Goal: Information Seeking & Learning: Check status

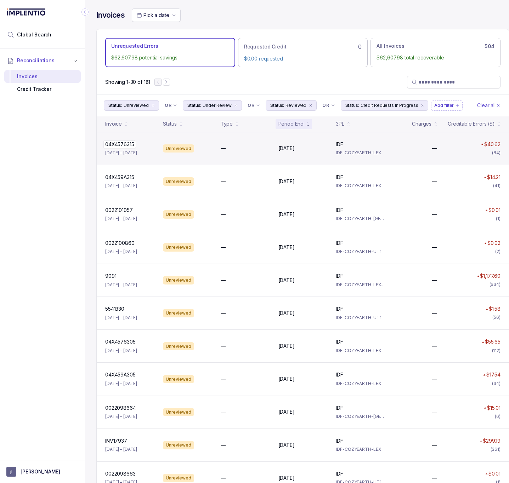
click at [124, 145] on p "04X4576315" at bounding box center [119, 145] width 33 height 8
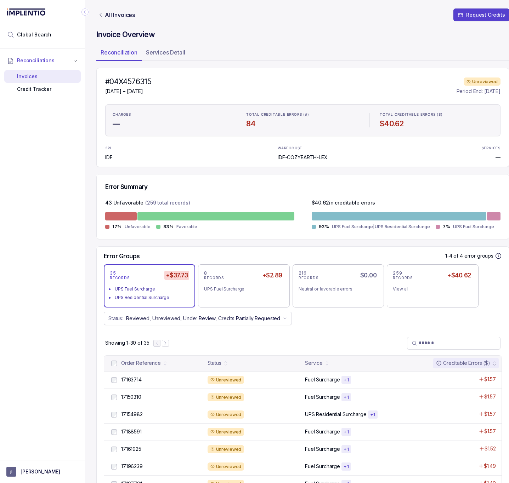
click at [84, 14] on icon "Collapse Icon" at bounding box center [84, 11] width 7 height 7
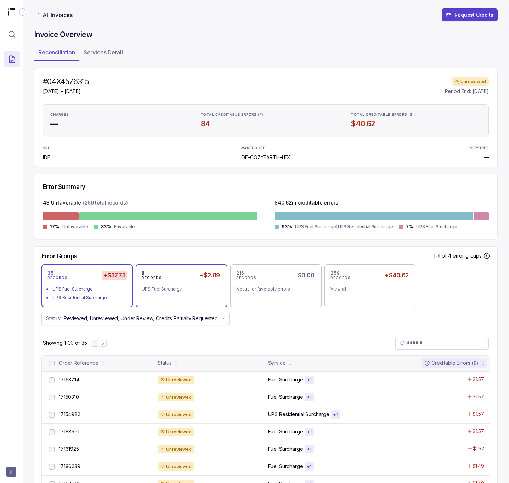
click at [169, 289] on div "UPS Fuel Surcharge" at bounding box center [179, 289] width 74 height 7
click at [103, 297] on div "UPS Residential Surcharge" at bounding box center [89, 297] width 74 height 7
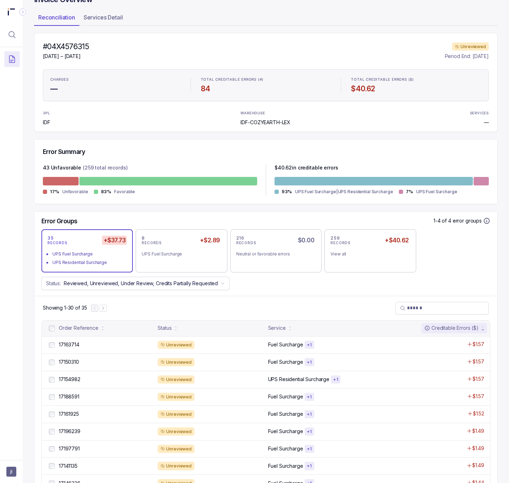
scroll to position [53, 0]
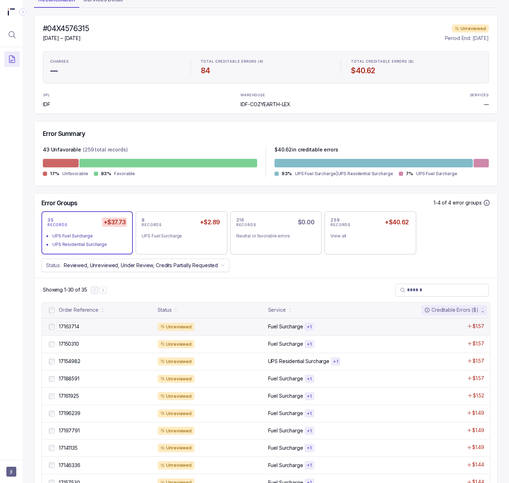
click at [76, 326] on p "17163714" at bounding box center [69, 327] width 24 height 8
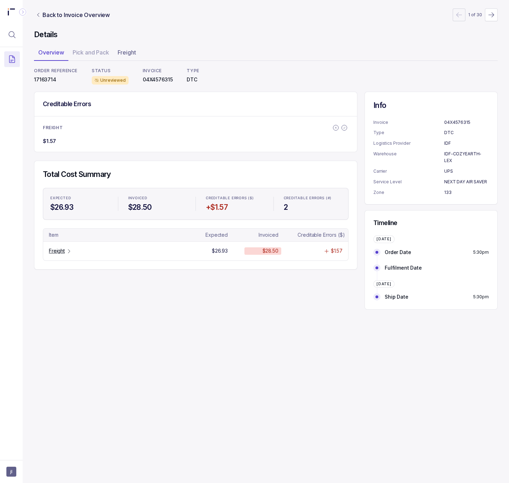
click at [45, 79] on p "17163714" at bounding box center [56, 79] width 44 height 7
copy p "17163714"
click at [149, 82] on p "04X4576315" at bounding box center [158, 79] width 30 height 7
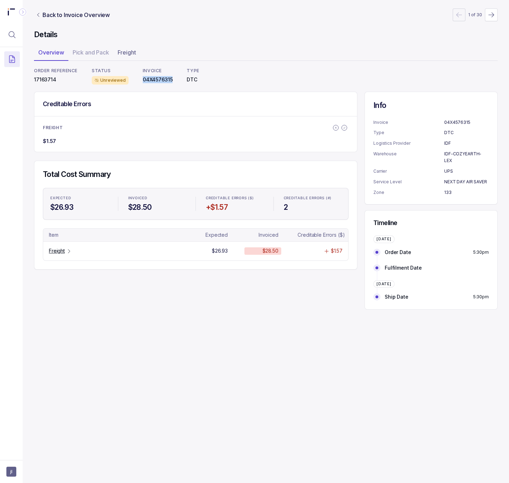
copy p "04X4576315"
click at [445, 168] on p "UPS" at bounding box center [466, 171] width 45 height 7
click at [442, 178] on p "Service Level" at bounding box center [408, 181] width 71 height 7
click at [451, 178] on p "NEXT DAY AIR SAVER" at bounding box center [466, 181] width 45 height 7
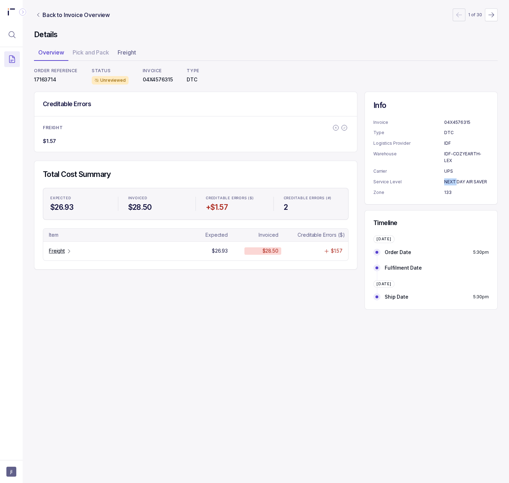
click at [451, 178] on p "NEXT DAY AIR SAVER" at bounding box center [466, 181] width 45 height 7
click at [464, 199] on div "Info Invoice 04X4576315 Type DTC Logistics Provider IDF Warehouse IDF-COZYEARTH…" at bounding box center [430, 201] width 133 height 218
click at [43, 77] on p "17163714" at bounding box center [56, 79] width 44 height 7
copy p "17163714"
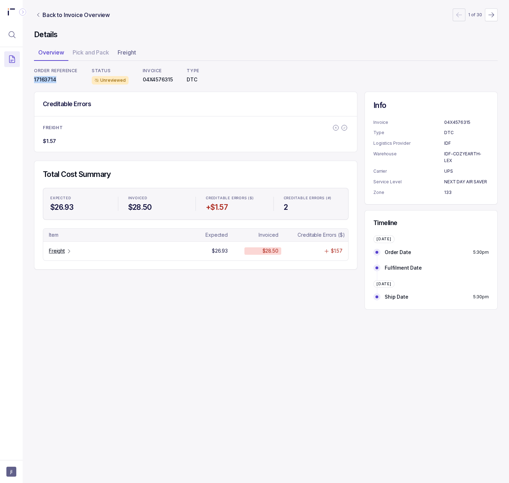
click at [44, 77] on p "17163714" at bounding box center [56, 79] width 44 height 7
click at [84, 51] on ul "Overview Pick and Pack Freight" at bounding box center [266, 54] width 464 height 14
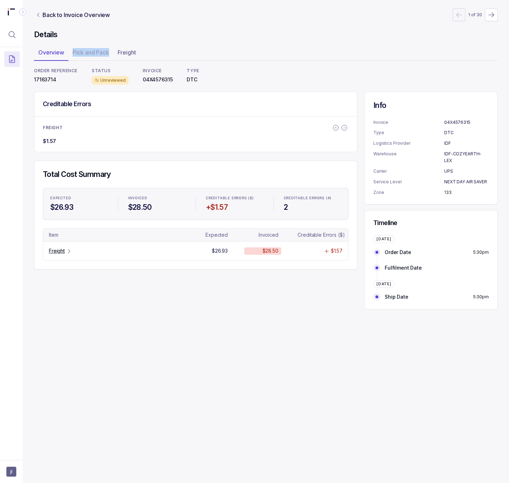
click at [89, 52] on ul "Overview Pick and Pack Freight" at bounding box center [266, 54] width 464 height 14
click at [148, 122] on li "FREIGHT" at bounding box center [195, 128] width 323 height 14
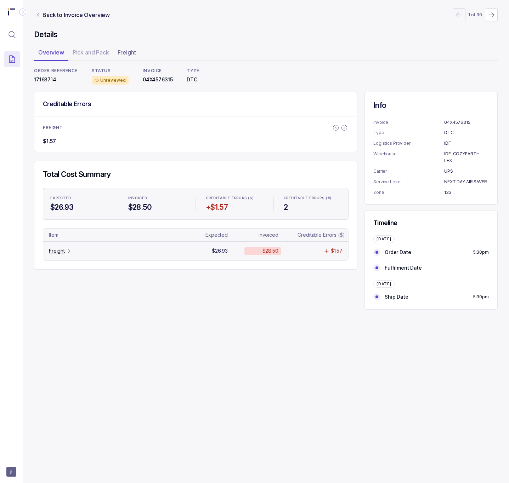
click at [65, 254] on div "Freight" at bounding box center [60, 251] width 23 height 7
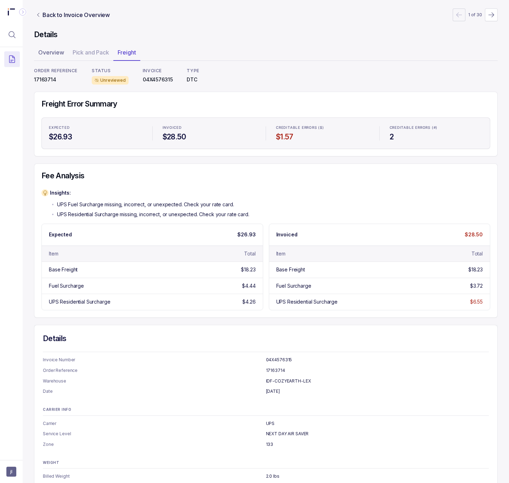
scroll to position [17, 0]
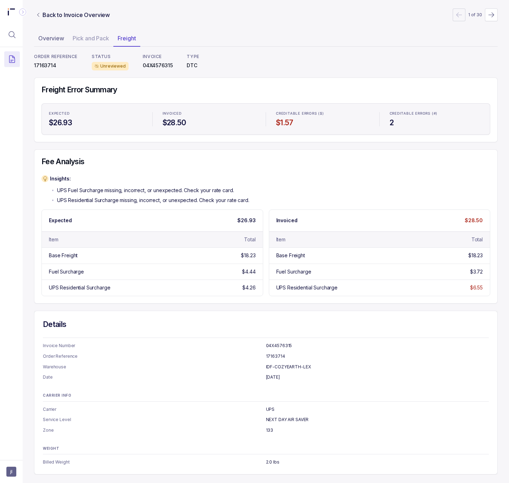
click at [274, 419] on p "NEXT DAY AIR SAVER" at bounding box center [377, 419] width 223 height 7
copy p "NEXT DAY AIR SAVER"
drag, startPoint x: 259, startPoint y: 379, endPoint x: 300, endPoint y: 379, distance: 41.1
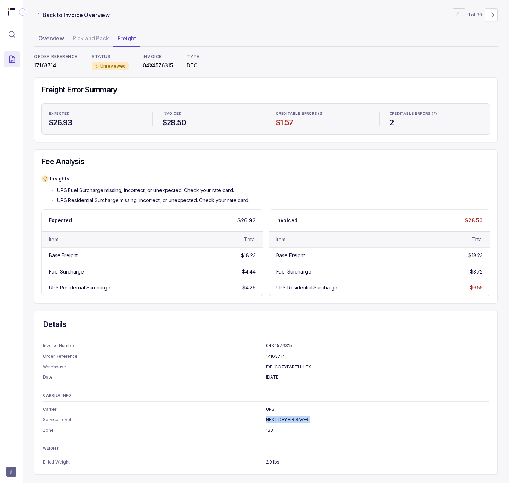
click at [300, 379] on li "Date July 28, 2025" at bounding box center [266, 377] width 446 height 7
drag, startPoint x: 262, startPoint y: 461, endPoint x: 288, endPoint y: 462, distance: 25.9
click at [288, 462] on p "2.0 lbs" at bounding box center [377, 462] width 223 height 7
drag, startPoint x: 258, startPoint y: 430, endPoint x: 275, endPoint y: 430, distance: 17.0
click at [275, 430] on li "Zone 133" at bounding box center [266, 430] width 446 height 7
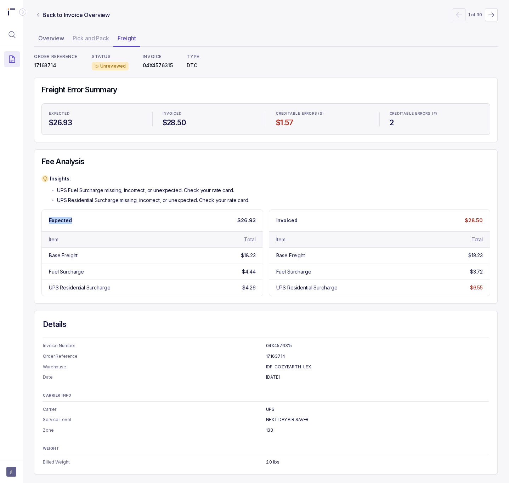
drag, startPoint x: 48, startPoint y: 219, endPoint x: 78, endPoint y: 219, distance: 29.7
click at [78, 219] on div "Expected $26.93" at bounding box center [152, 220] width 221 height 21
drag, startPoint x: 297, startPoint y: 217, endPoint x: 268, endPoint y: 219, distance: 29.1
click at [269, 219] on div "Invoiced $28.50" at bounding box center [379, 220] width 221 height 21
click at [317, 179] on div "Insights: UPS Fuel Surcharge missing, incorrect, or unexpected. Check your rate…" at bounding box center [265, 189] width 449 height 29
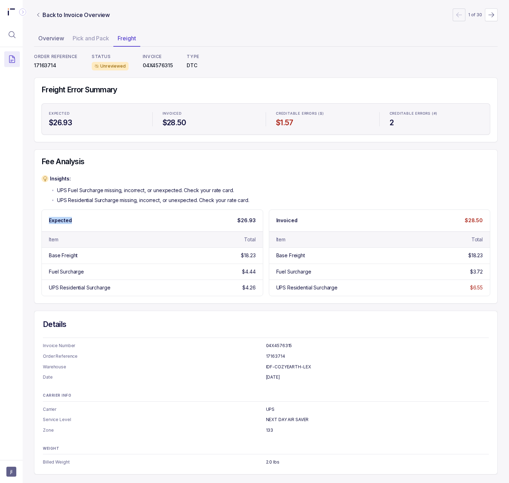
drag, startPoint x: 74, startPoint y: 222, endPoint x: 48, endPoint y: 221, distance: 26.6
click at [48, 221] on div "Expected $26.93" at bounding box center [152, 220] width 221 height 21
drag, startPoint x: 291, startPoint y: 220, endPoint x: 267, endPoint y: 218, distance: 24.9
click at [269, 218] on div "Invoiced $28.50" at bounding box center [379, 220] width 221 height 21
click at [289, 418] on p "NEXT DAY AIR SAVER" at bounding box center [377, 419] width 223 height 7
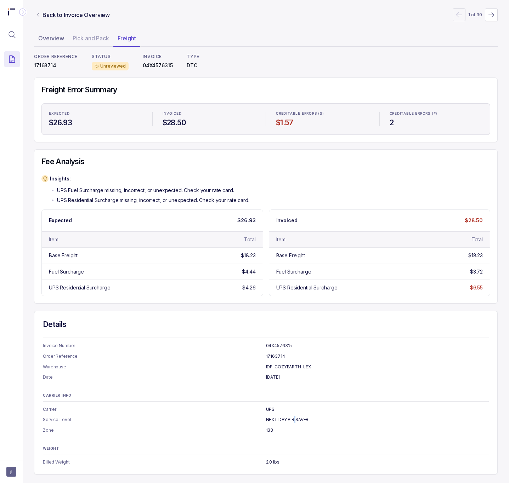
click at [289, 418] on p "NEXT DAY AIR SAVER" at bounding box center [377, 419] width 223 height 7
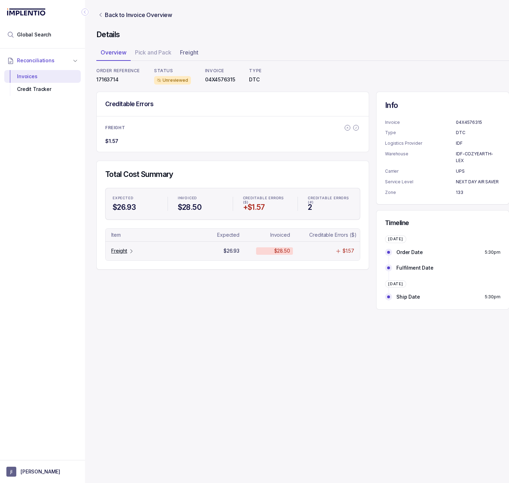
click at [125, 253] on p "Freight" at bounding box center [119, 251] width 16 height 7
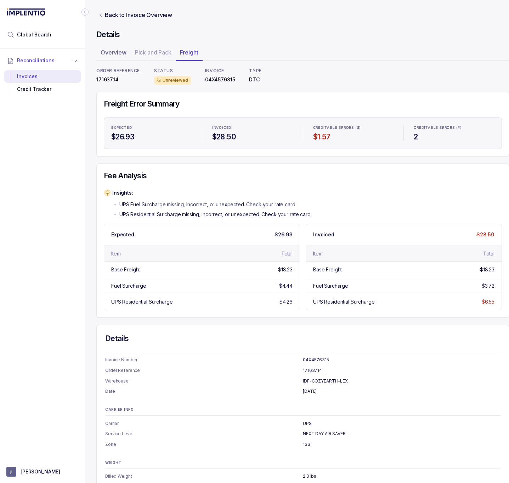
click at [87, 12] on icon "Collapse Icon" at bounding box center [84, 11] width 7 height 7
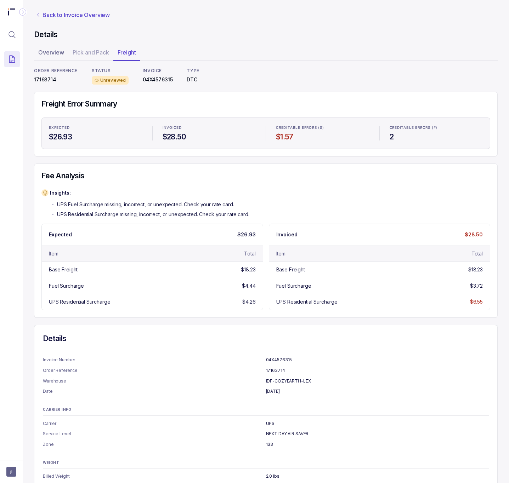
click at [43, 13] on p "Back to Invoice Overview" at bounding box center [75, 15] width 67 height 8
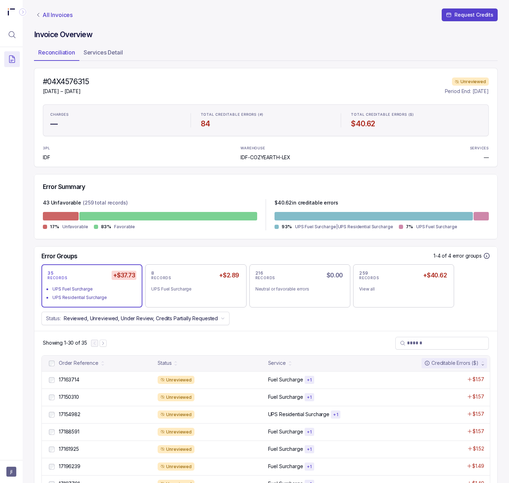
click at [45, 13] on p "All Invoices" at bounding box center [57, 14] width 30 height 7
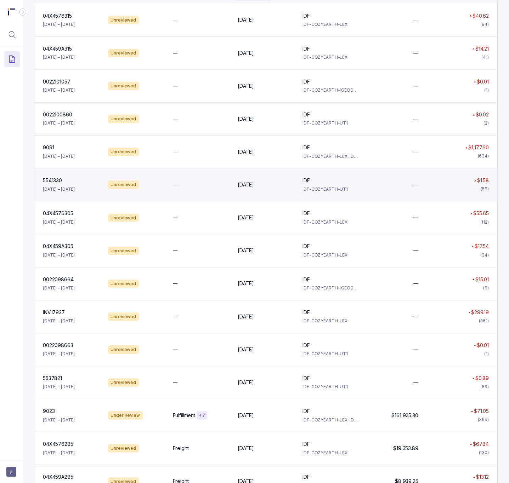
scroll to position [132, 0]
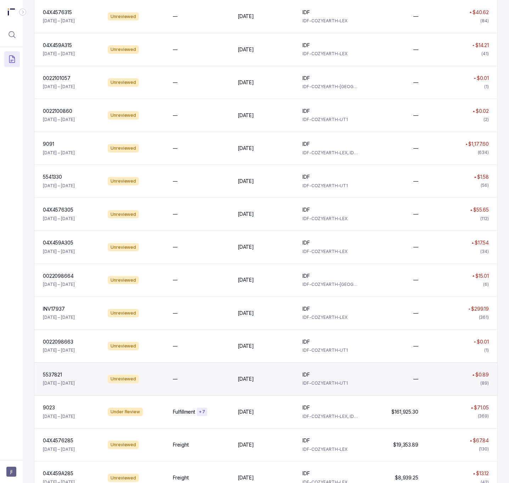
click at [59, 382] on div "5537821 5537821 [DATE] – [DATE]" at bounding box center [71, 379] width 62 height 16
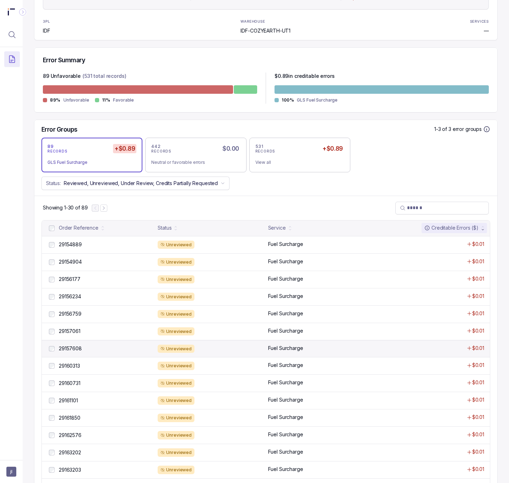
scroll to position [127, 0]
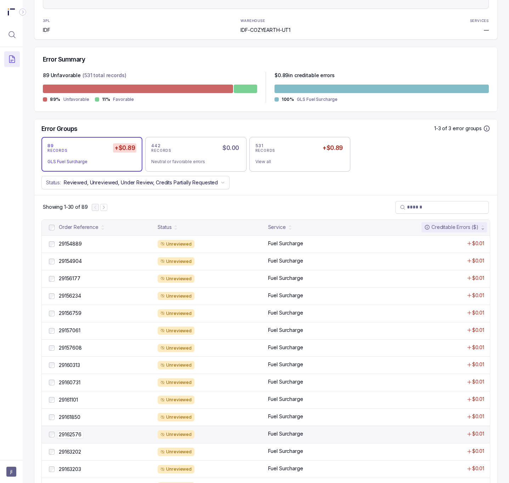
click at [78, 437] on p "29162576" at bounding box center [70, 435] width 26 height 8
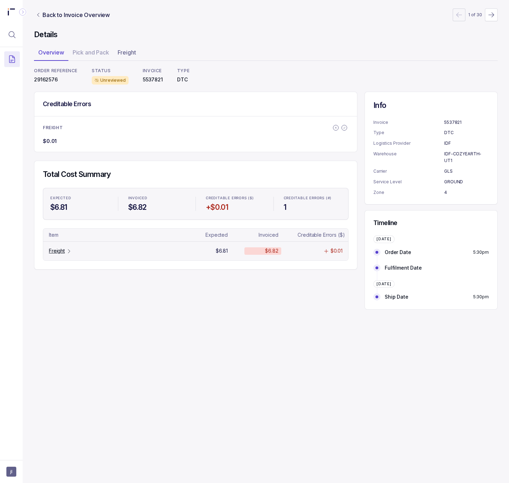
click at [56, 253] on p "Freight" at bounding box center [57, 251] width 16 height 7
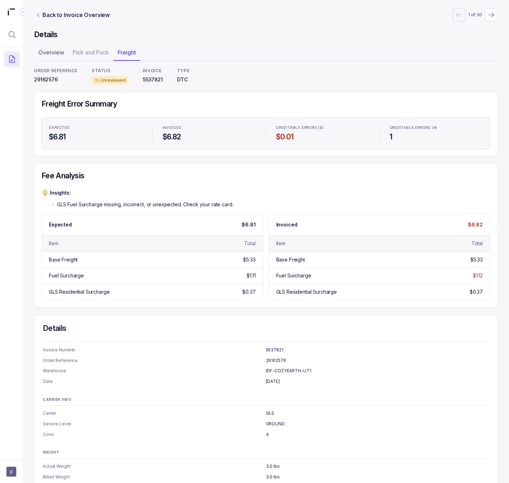
click at [274, 426] on p "GROUND" at bounding box center [377, 424] width 223 height 7
copy p "GROUND"
